Goal: Task Accomplishment & Management: Manage account settings

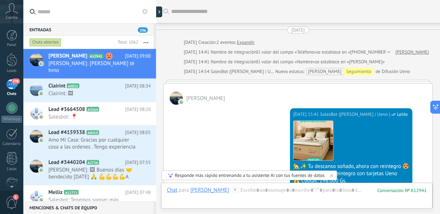
scroll to position [756, 0]
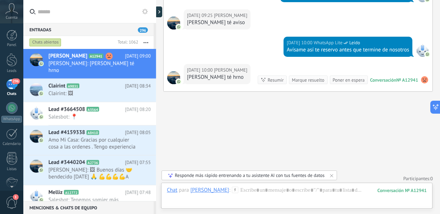
click at [145, 43] on button "button" at bounding box center [145, 42] width 15 height 13
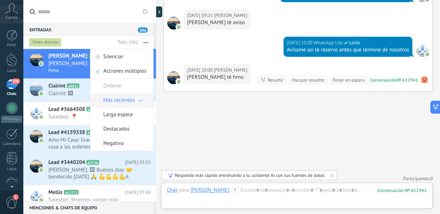
click at [126, 102] on span "Más recientes" at bounding box center [119, 100] width 32 height 14
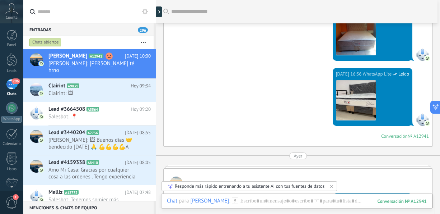
scroll to position [348, 0]
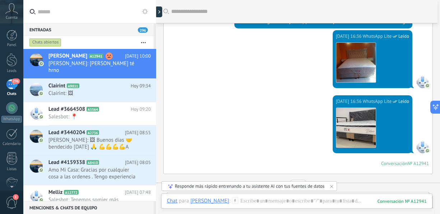
drag, startPoint x: 436, startPoint y: 111, endPoint x: 435, endPoint y: 92, distance: 19.1
click at [435, 0] on div "Entradas 296 Chats abiertos Silenciar Acciones múltiples Ordenar Más recientes …" at bounding box center [231, 0] width 417 height 0
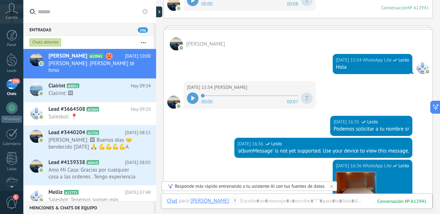
scroll to position [225, 0]
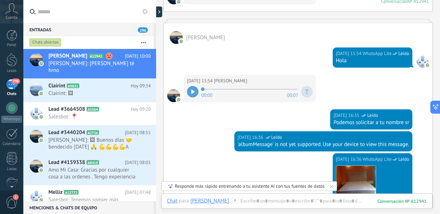
click at [196, 90] on div at bounding box center [192, 91] width 11 height 11
drag, startPoint x: 440, startPoint y: 87, endPoint x: 440, endPoint y: 101, distance: 14.4
click at [440, 101] on html ".abccls-1,.abccls-2{fill-rule:evenodd}.abccls-2{fill:#fff} .abfcls-1{fill:none}…" at bounding box center [220, 107] width 440 height 214
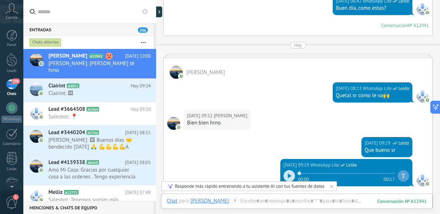
scroll to position [579, 0]
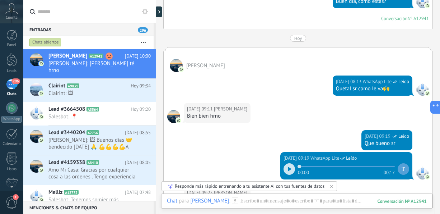
click at [288, 167] on icon at bounding box center [289, 169] width 3 height 4
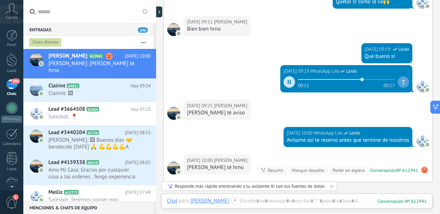
scroll to position [677, 0]
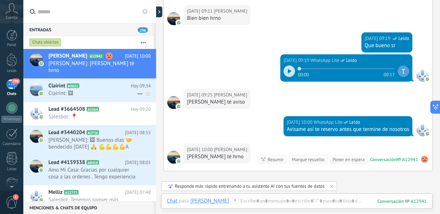
click at [100, 90] on span "Clairint: 🖼" at bounding box center [92, 93] width 89 height 7
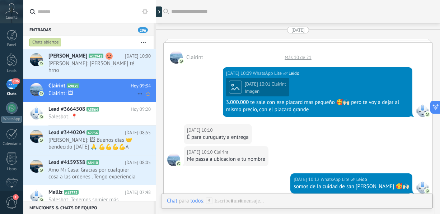
scroll to position [859, 0]
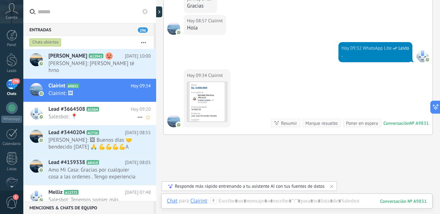
click at [93, 107] on span "A3564" at bounding box center [93, 109] width 13 height 5
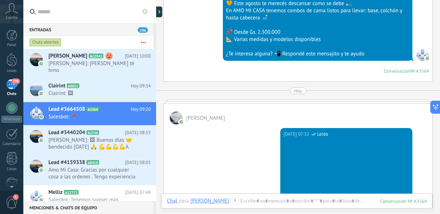
scroll to position [2886, 0]
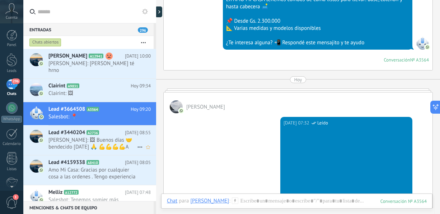
click at [101, 136] on span "[PERSON_NAME]: 🖼 Buenos días 🤝bendecido [DATE] 🙏 💪💪💪💪A veces el camino correcto…" at bounding box center [92, 143] width 89 height 14
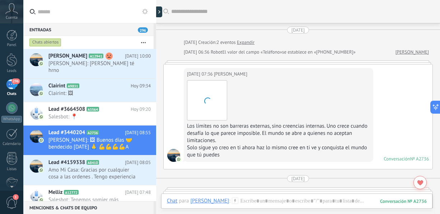
scroll to position [1111, 0]
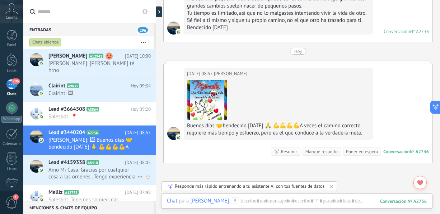
click at [97, 169] on span "Amo Mi Casa: Gracias por cualquier cosa a las ordenes . Tengo experiencia en re…" at bounding box center [92, 173] width 89 height 14
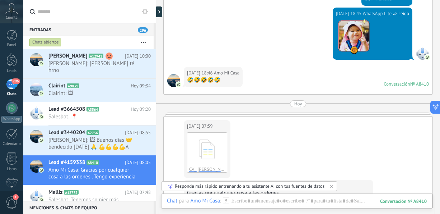
scroll to position [131, 0]
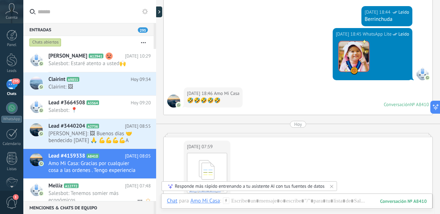
click at [94, 191] on span "Salesbot: Tenemos somier más económicos" at bounding box center [92, 197] width 89 height 14
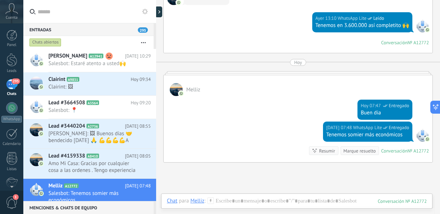
scroll to position [395, 0]
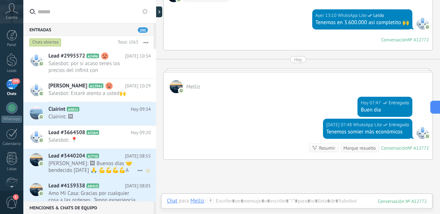
click at [114, 167] on span "[PERSON_NAME]: 🖼 Buenos días 🤝bendecido [DATE] 🙏 💪💪💪💪A veces el camino correcto…" at bounding box center [92, 167] width 89 height 14
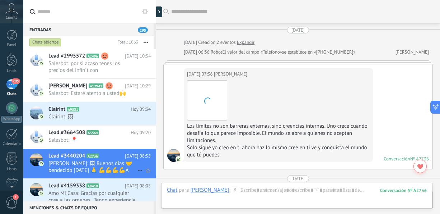
scroll to position [1111, 0]
